Goal: Information Seeking & Learning: Learn about a topic

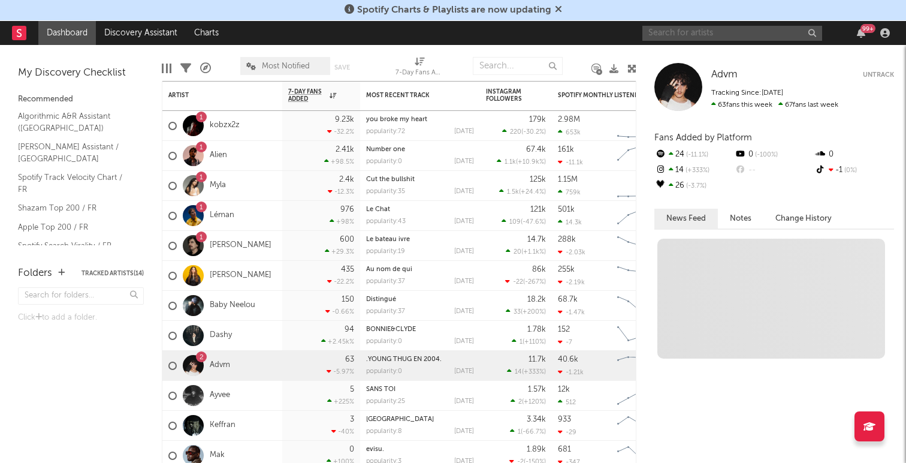
click at [681, 29] on input "text" at bounding box center [733, 33] width 180 height 15
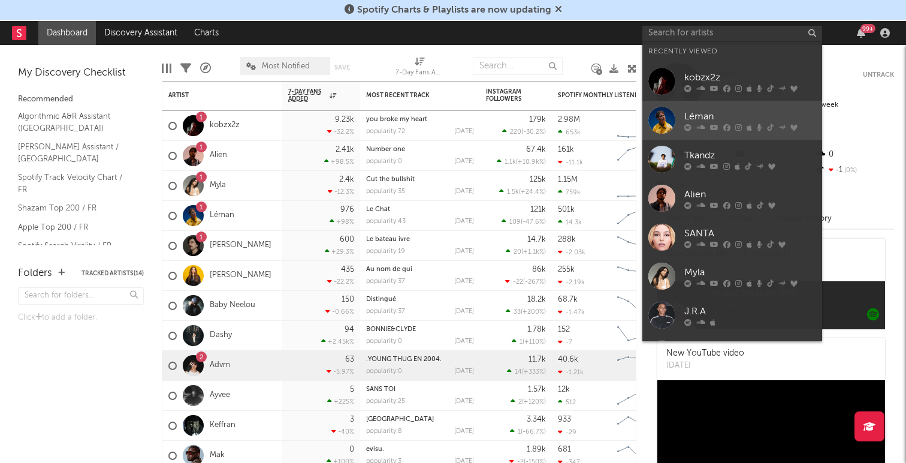
click at [702, 111] on div "Léman" at bounding box center [751, 116] width 132 height 14
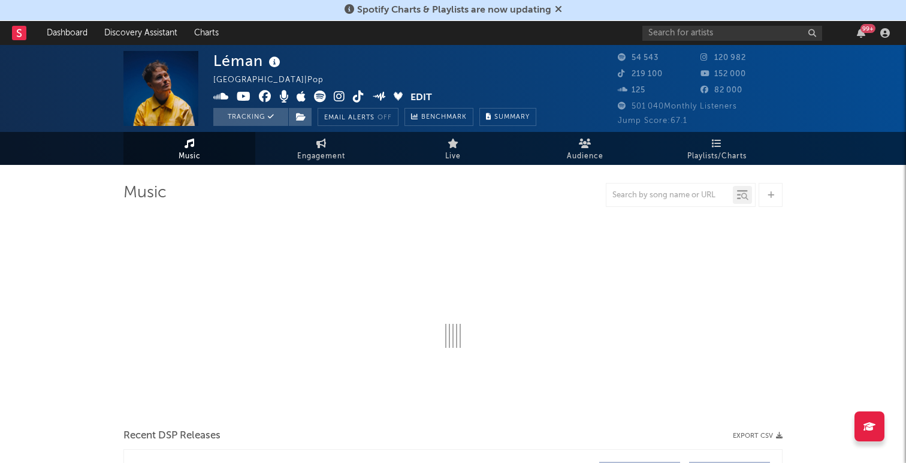
select select "6m"
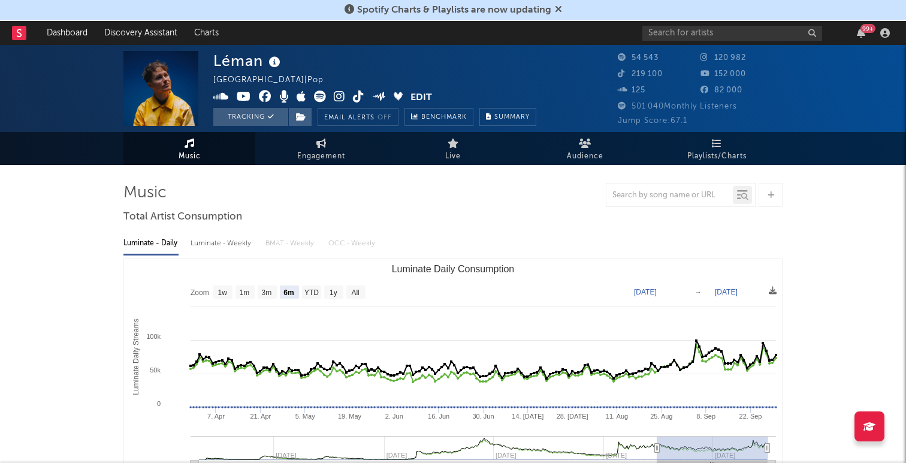
click at [728, 41] on div "99 +" at bounding box center [769, 33] width 252 height 24
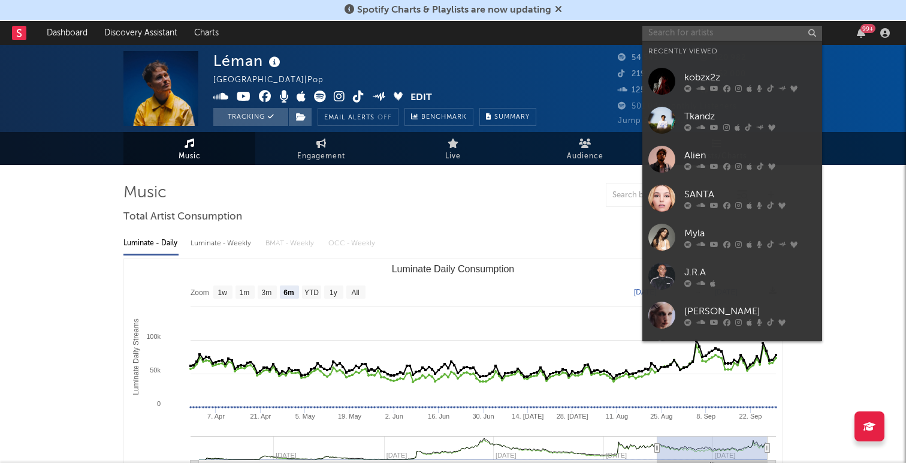
click at [728, 34] on input "text" at bounding box center [733, 33] width 180 height 15
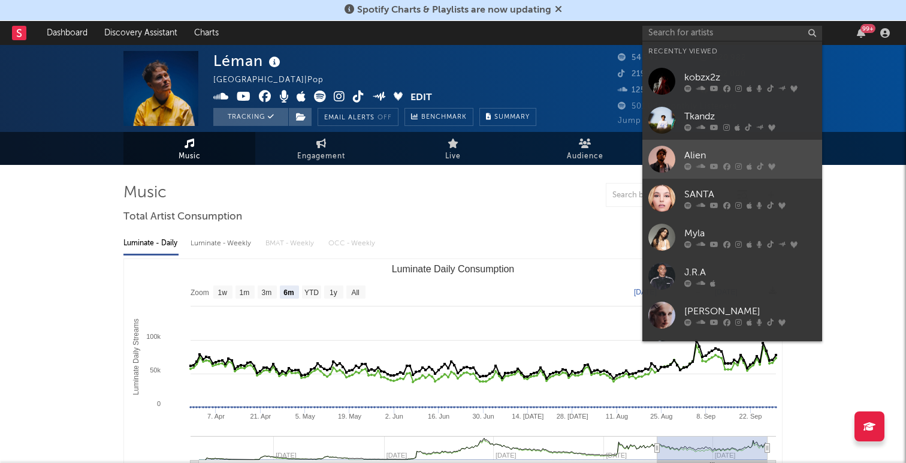
click at [696, 152] on div "Alien" at bounding box center [751, 155] width 132 height 14
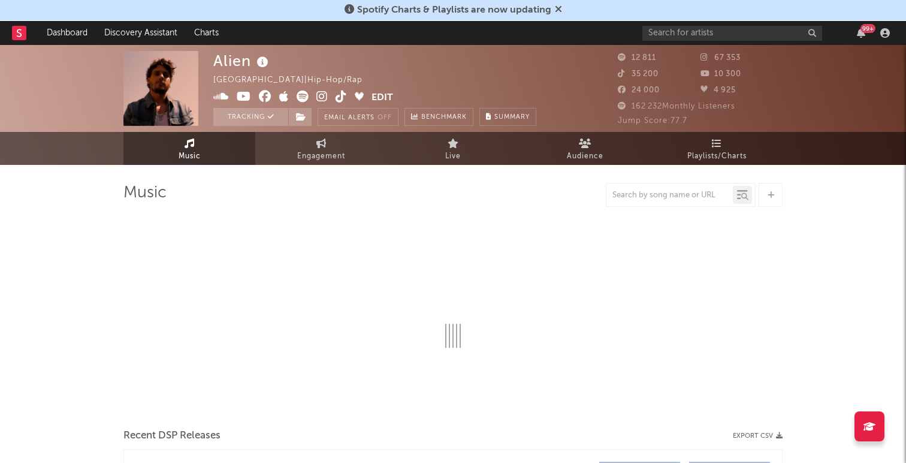
select select "6m"
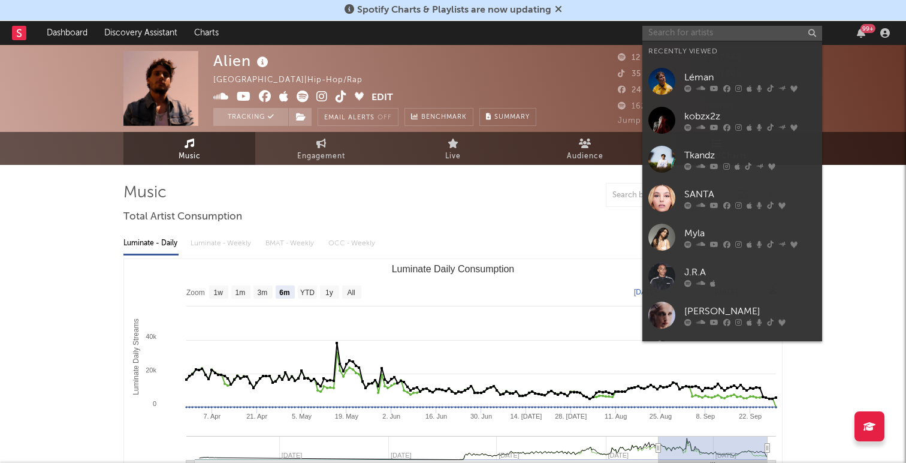
click at [659, 32] on input "text" at bounding box center [733, 33] width 180 height 15
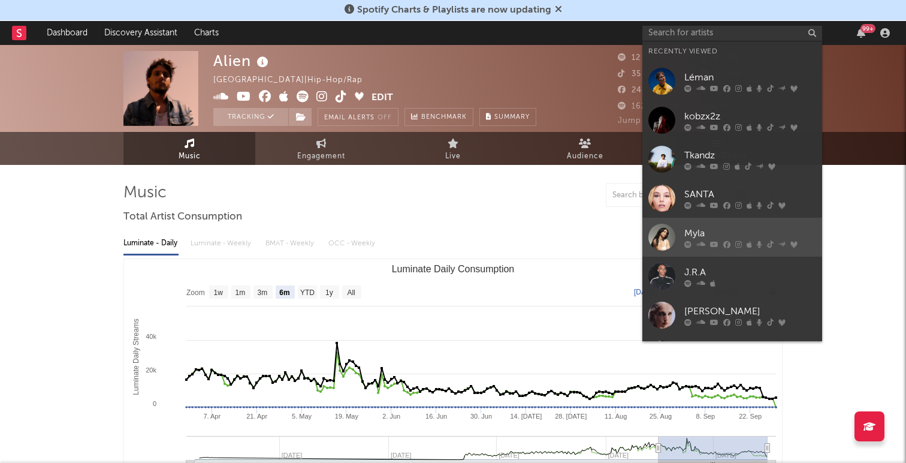
click at [709, 236] on div "Myla" at bounding box center [751, 233] width 132 height 14
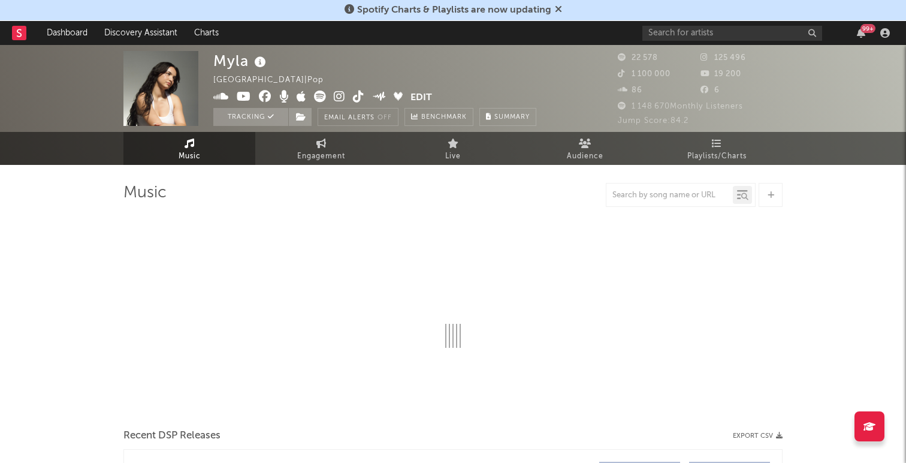
select select "6m"
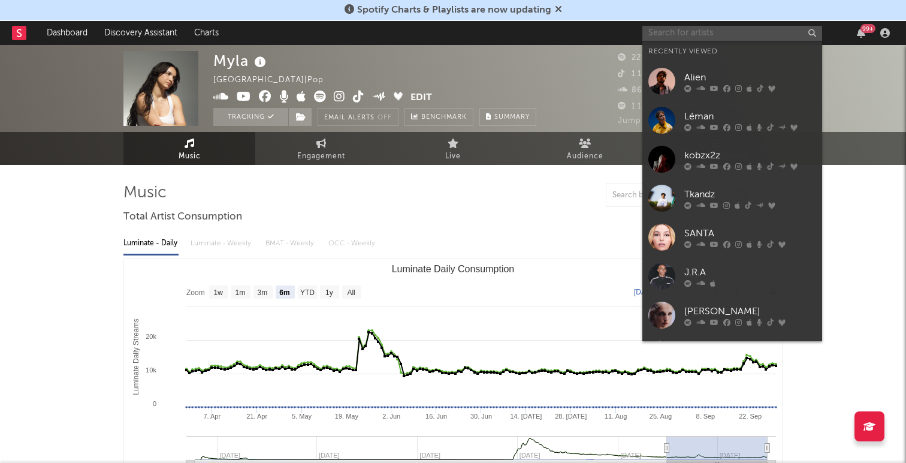
click at [669, 32] on input "text" at bounding box center [733, 33] width 180 height 15
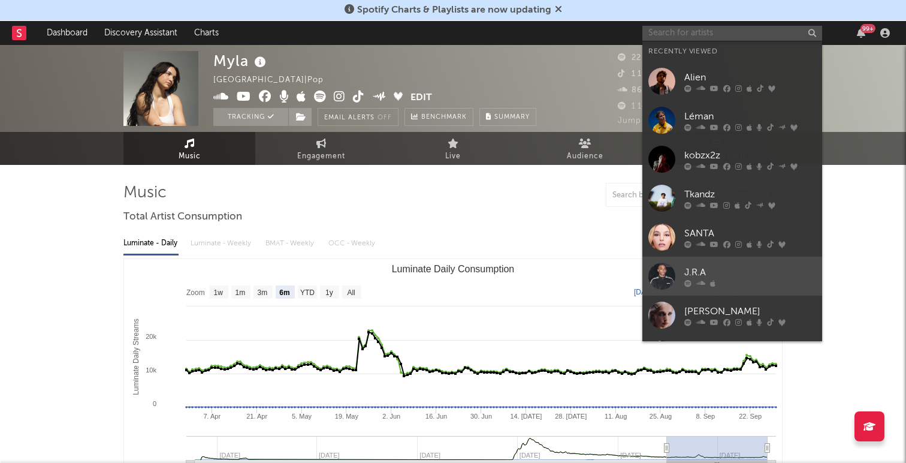
scroll to position [110, 0]
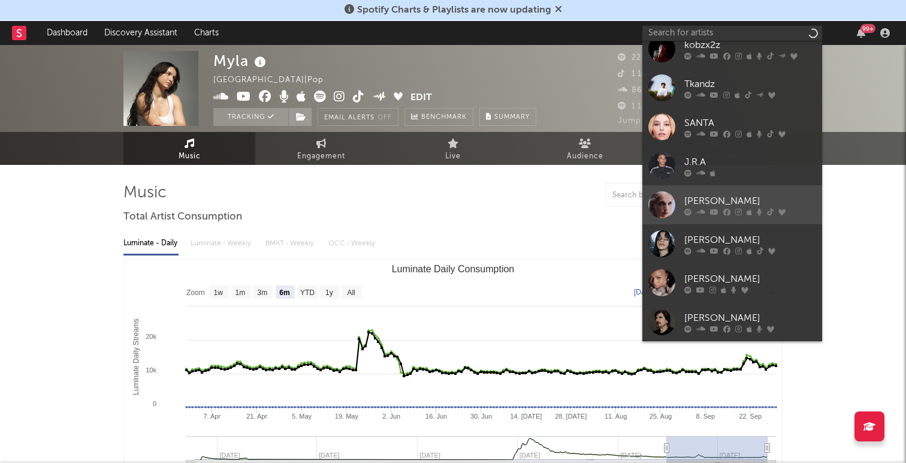
click at [733, 193] on link "[PERSON_NAME]" at bounding box center [733, 204] width 180 height 39
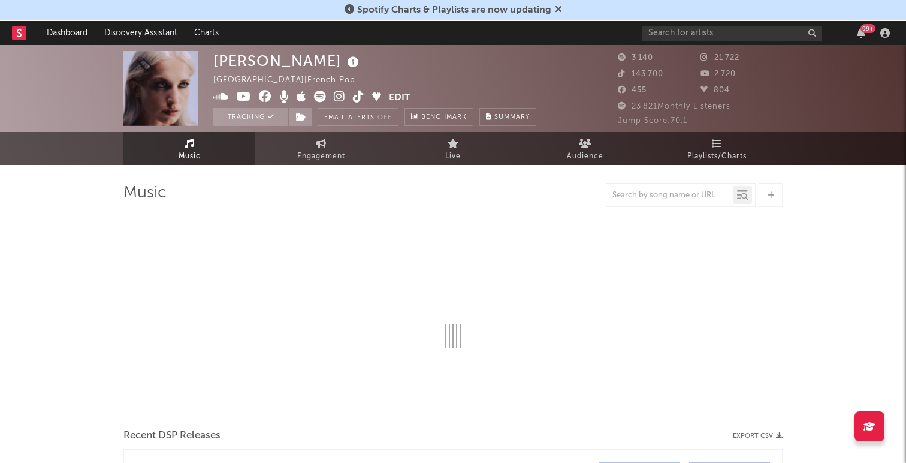
select select "6m"
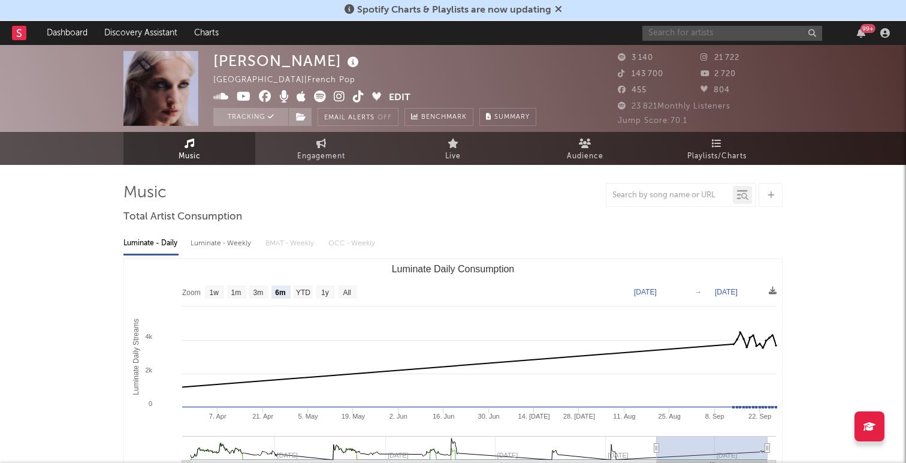
click at [664, 36] on input "text" at bounding box center [733, 33] width 180 height 15
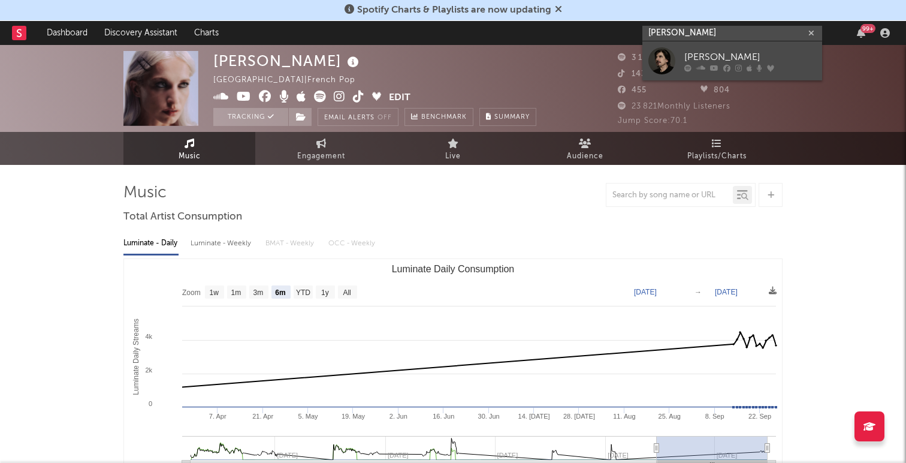
type input "[PERSON_NAME]"
click at [729, 58] on div "[PERSON_NAME]" at bounding box center [751, 57] width 132 height 14
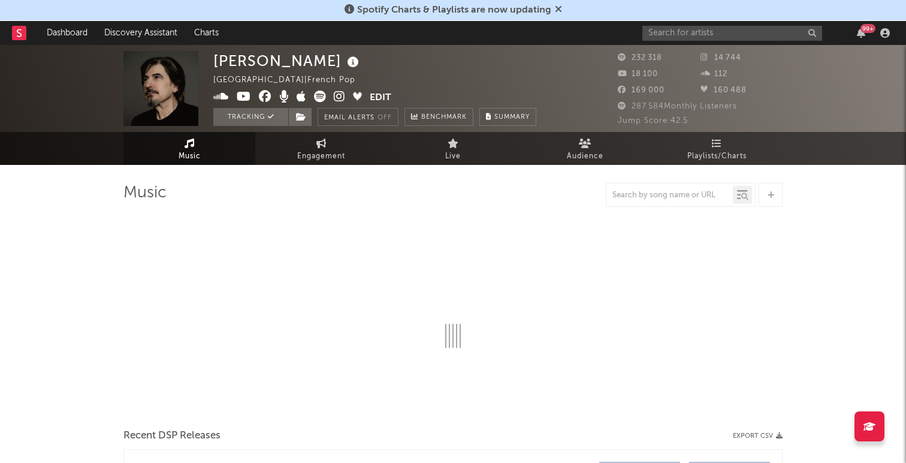
select select "6m"
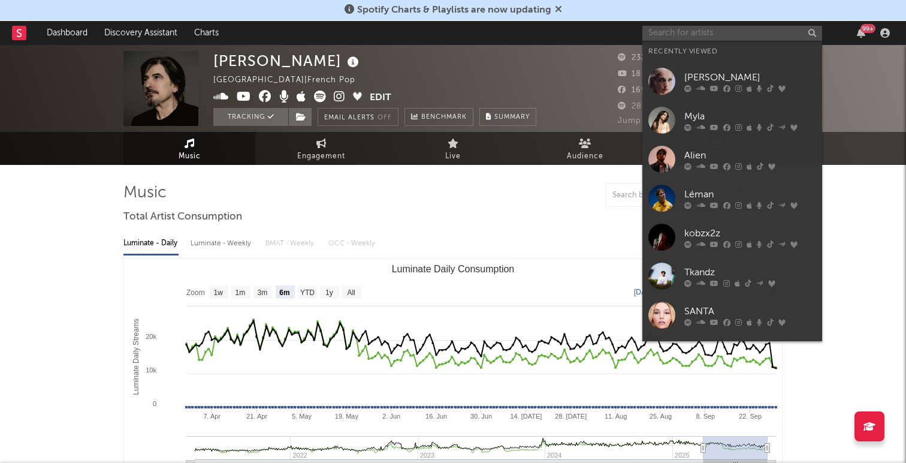
click at [671, 28] on input "text" at bounding box center [733, 33] width 180 height 15
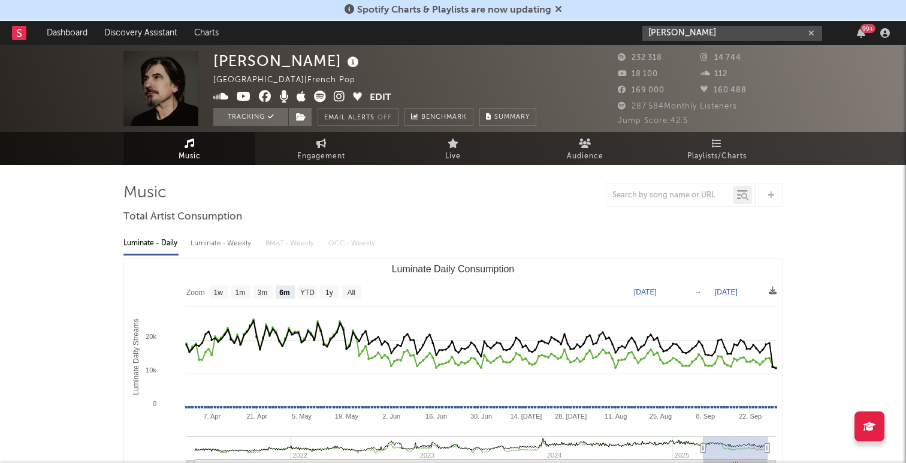
click at [703, 31] on input "[PERSON_NAME]" at bounding box center [733, 33] width 180 height 15
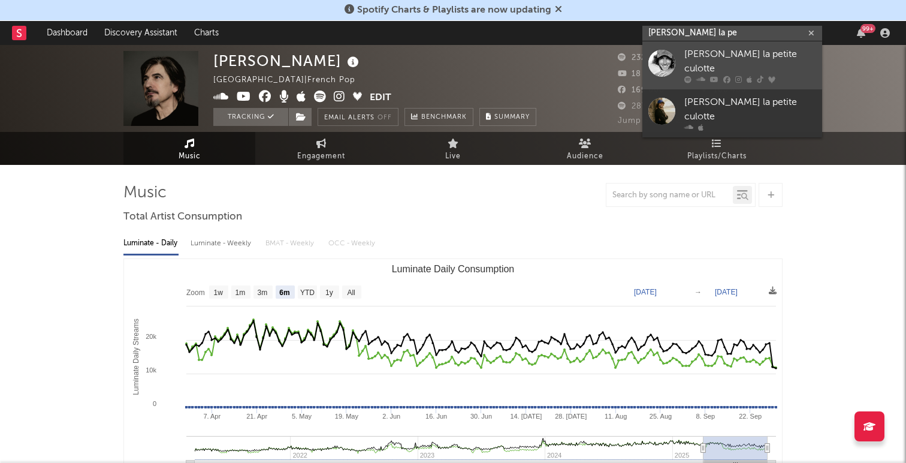
type input "[PERSON_NAME] la pe"
click at [724, 54] on div "[PERSON_NAME] la petite culotte" at bounding box center [751, 61] width 132 height 29
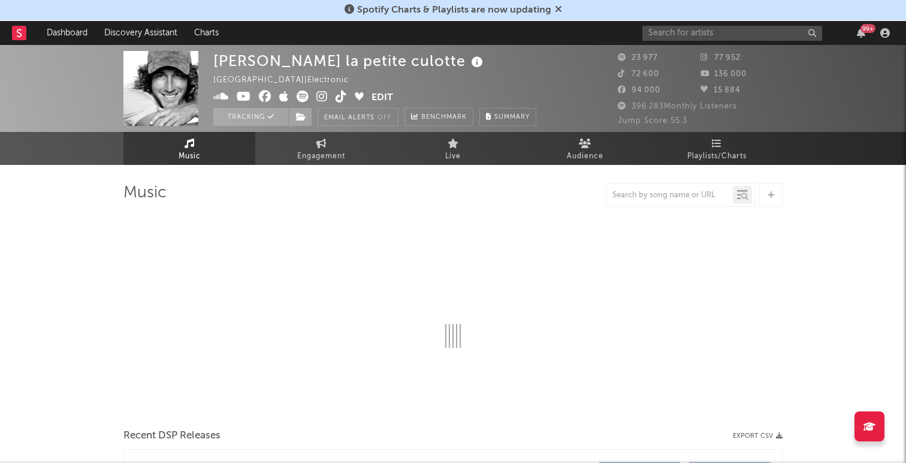
select select "6m"
